Goal: Navigation & Orientation: Find specific page/section

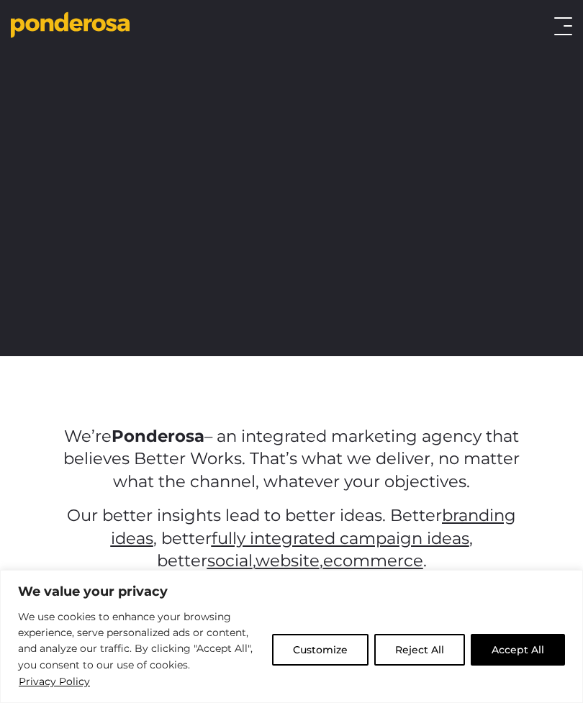
click at [570, 17] on button "Toggle menu" at bounding box center [563, 26] width 18 height 18
click at [530, 652] on button "Accept All" at bounding box center [518, 650] width 94 height 32
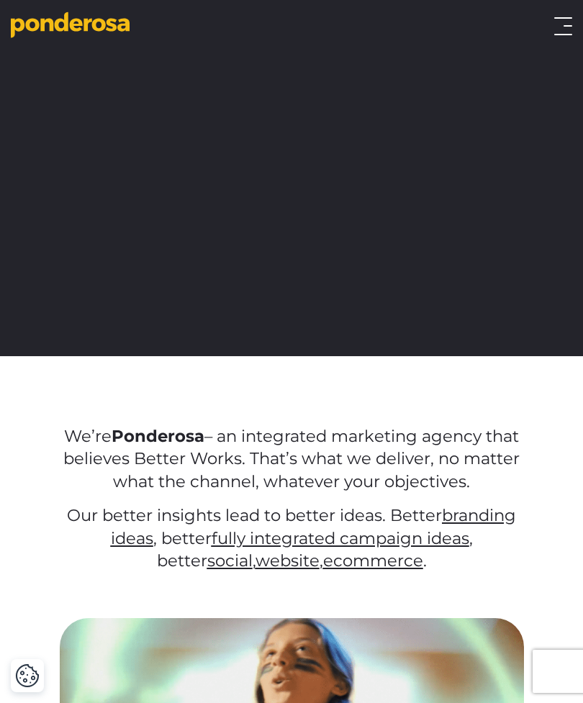
scroll to position [324, 0]
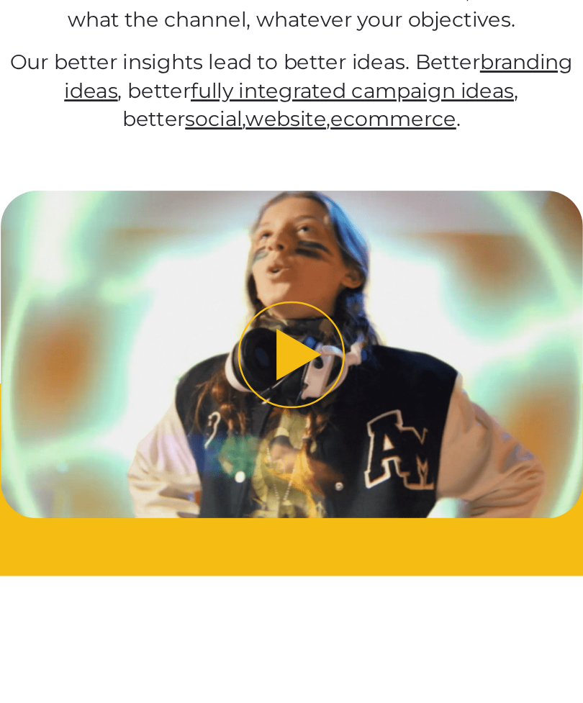
click at [433, 294] on img "Play video" at bounding box center [292, 424] width 464 height 261
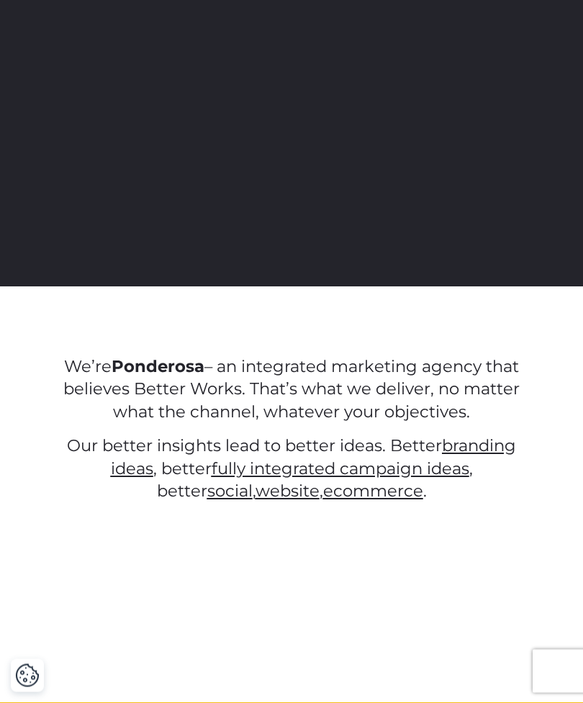
scroll to position [0, 0]
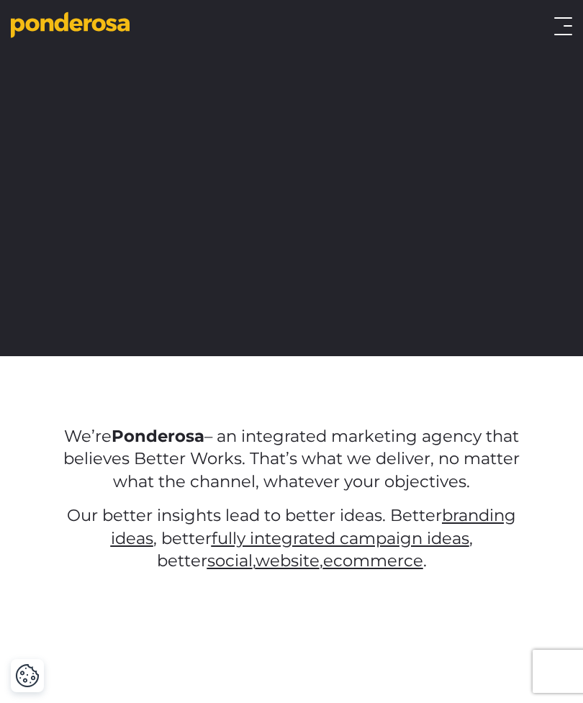
click at [551, 22] on div "Work Approach Services Overview Strategy Creative Social Media Website eCommerc…" at bounding box center [365, 26] width 416 height 18
click at [564, 26] on span "Toggle menu" at bounding box center [567, 25] width 9 height 1
click at [558, 19] on button "Toggle menu" at bounding box center [563, 26] width 18 height 18
click at [558, 26] on button "Toggle menu" at bounding box center [563, 26] width 18 height 18
click at [560, 28] on button "Toggle menu" at bounding box center [563, 26] width 18 height 18
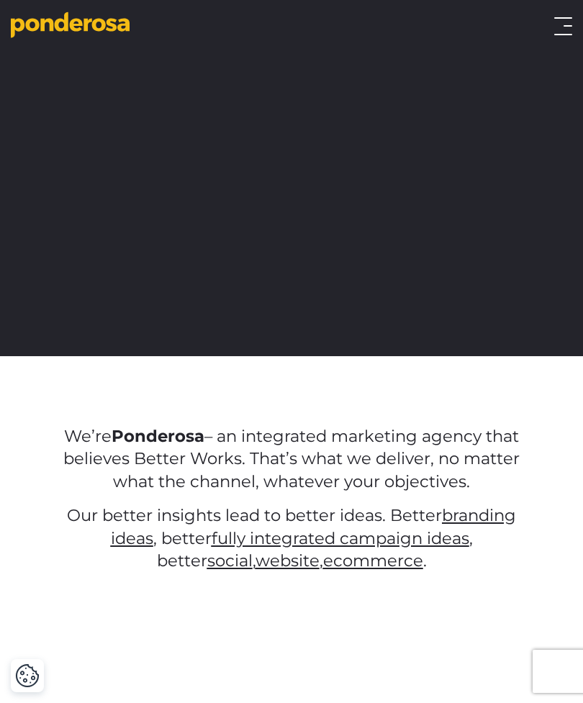
click at [565, 30] on button "Toggle menu" at bounding box center [563, 26] width 18 height 18
click at [551, 34] on div "Work Approach Services Overview Strategy Creative Social Media Website eCommerc…" at bounding box center [365, 26] width 416 height 18
click at [552, 40] on div "Work Approach Services Overview Strategy Creative Social Media Website eCommerc…" at bounding box center [291, 26] width 583 height 29
click at [561, 35] on button "Toggle menu" at bounding box center [563, 26] width 18 height 18
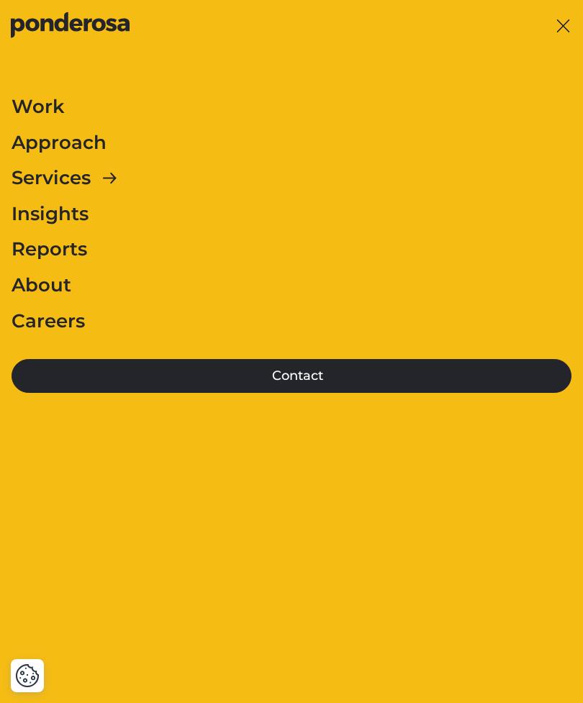
click at [569, 31] on button "Toggle menu" at bounding box center [563, 26] width 18 height 18
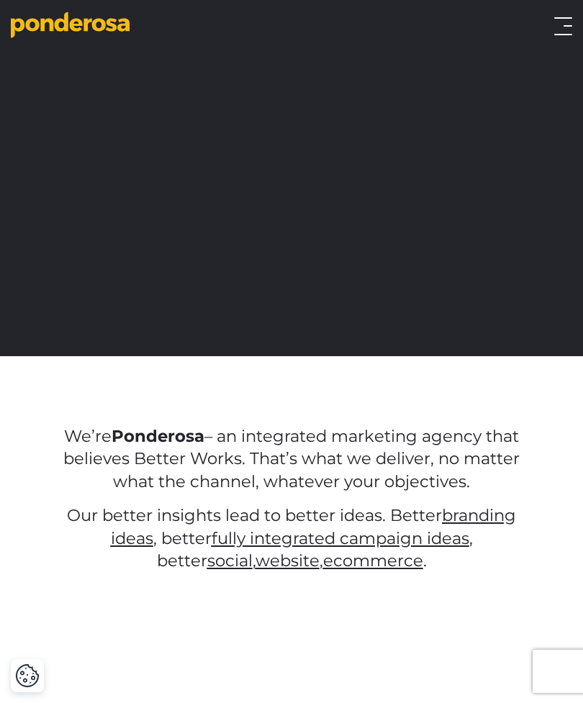
click at [571, 19] on button "Toggle menu" at bounding box center [563, 26] width 18 height 18
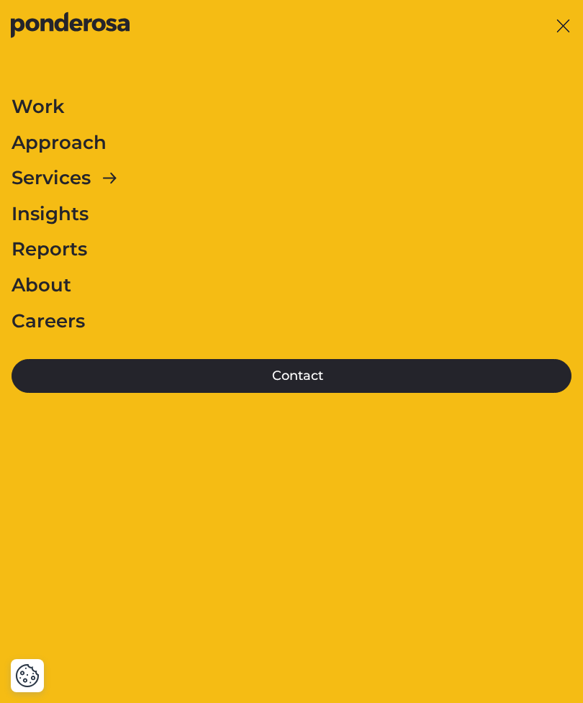
click at [358, 179] on div "Services" at bounding box center [292, 178] width 560 height 30
click at [64, 166] on link "Services" at bounding box center [51, 178] width 79 height 30
